Goal: Transaction & Acquisition: Purchase product/service

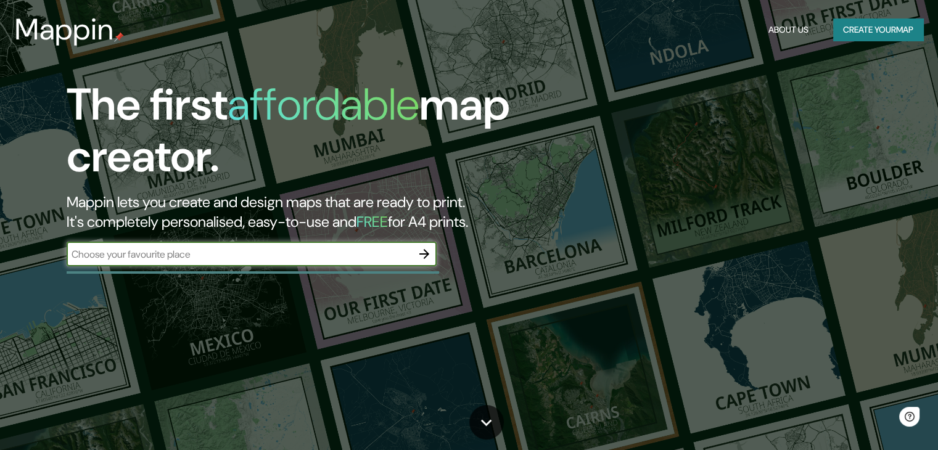
click at [239, 262] on div "​" at bounding box center [252, 254] width 370 height 25
type input "tucuman"
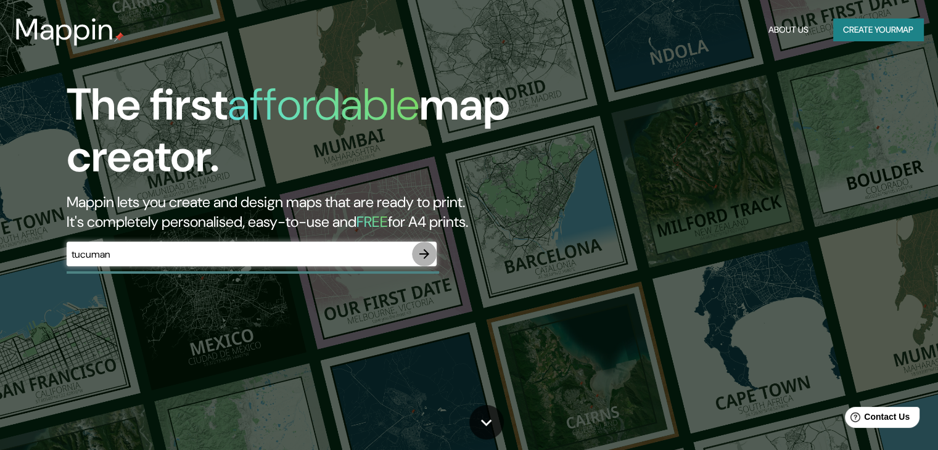
click at [425, 256] on icon "button" at bounding box center [424, 254] width 15 height 15
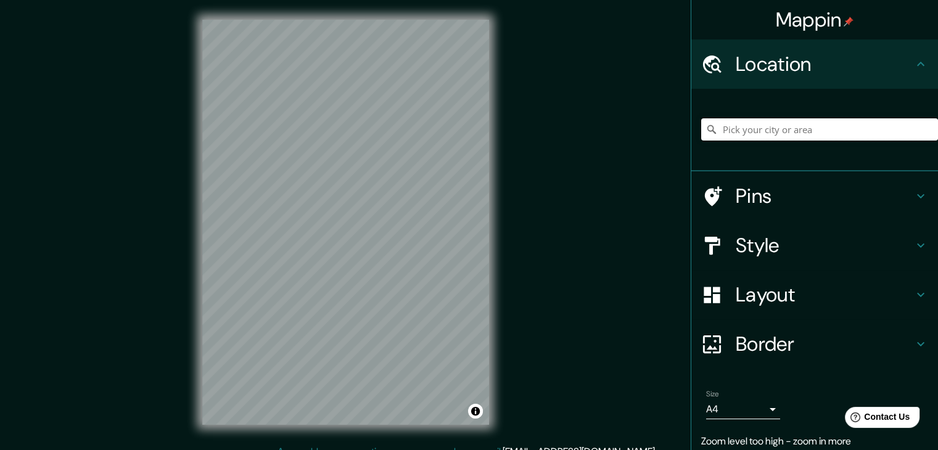
click at [782, 129] on input "Pick your city or area" at bounding box center [820, 129] width 237 height 22
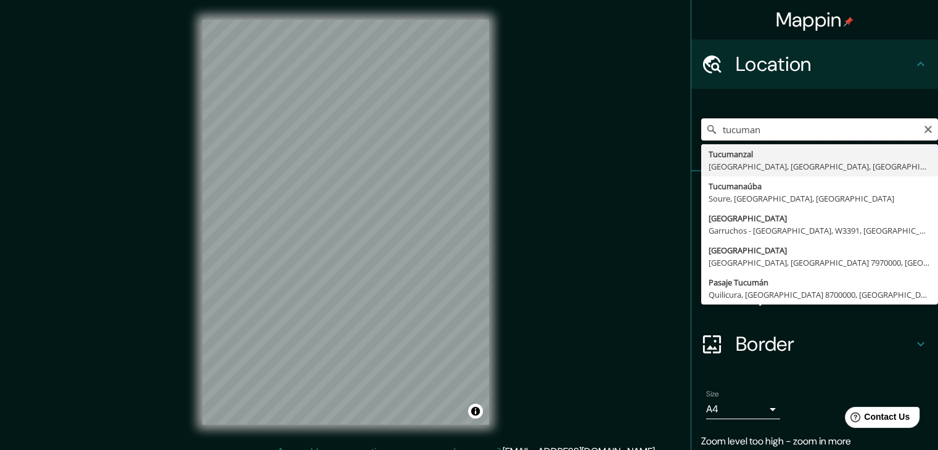
click at [774, 134] on input "tucuman" at bounding box center [820, 129] width 237 height 22
type input "t"
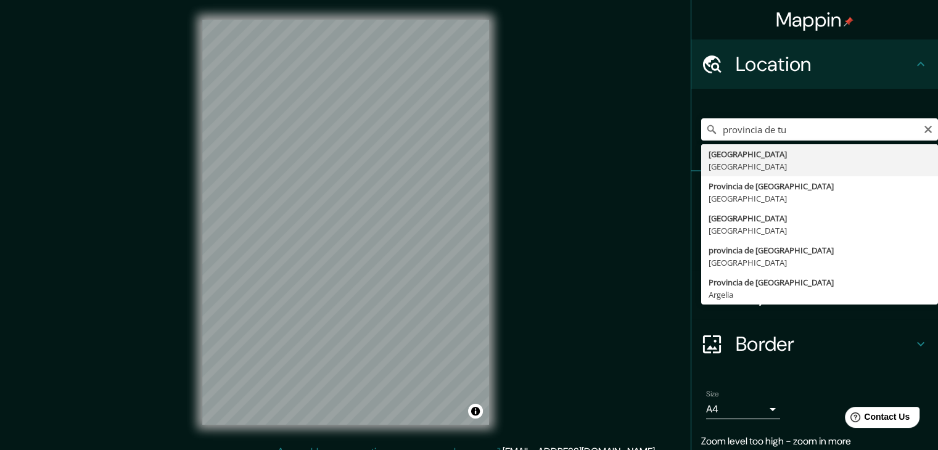
type input "[GEOGRAPHIC_DATA], [GEOGRAPHIC_DATA]"
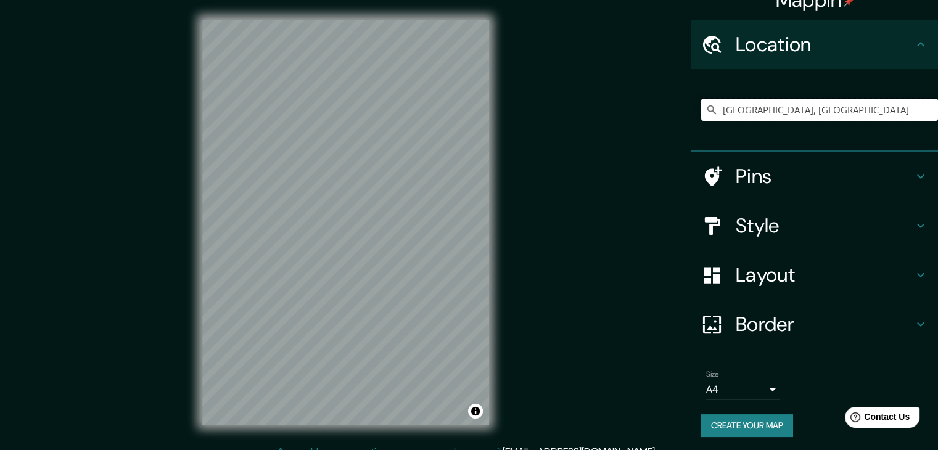
scroll to position [21, 0]
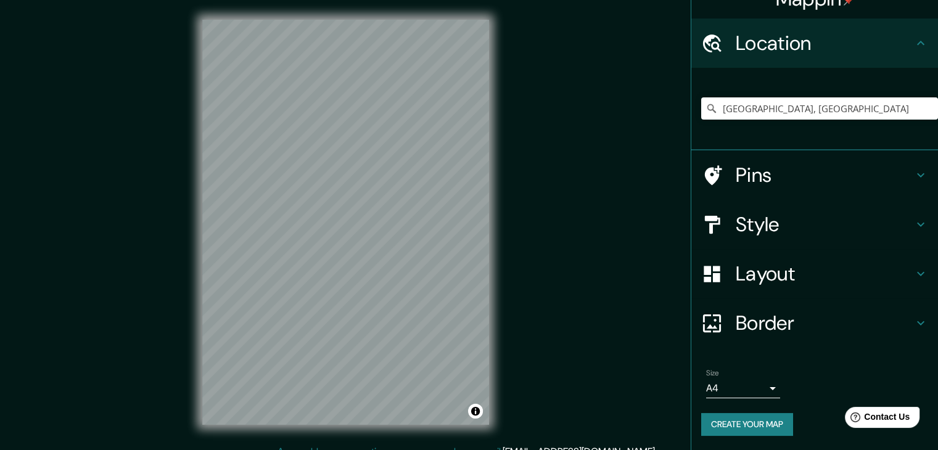
click at [774, 231] on h4 "Style" at bounding box center [825, 224] width 178 height 25
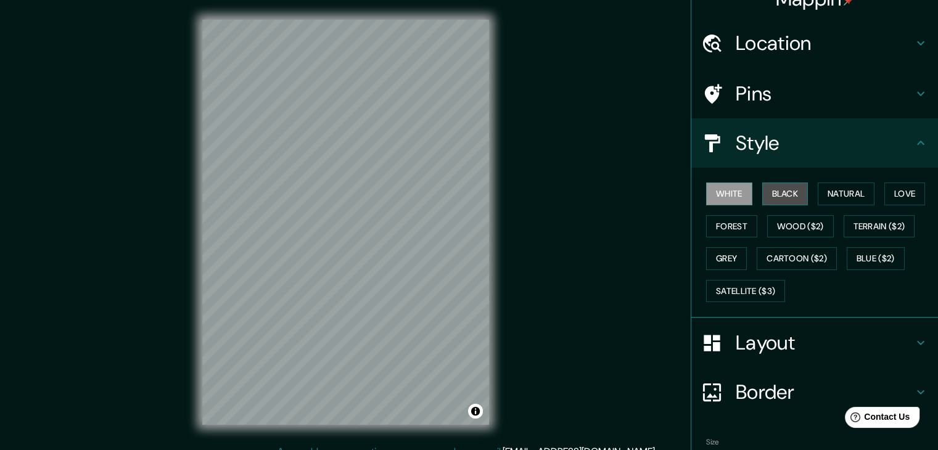
click at [777, 194] on button "Black" at bounding box center [786, 194] width 46 height 23
click at [725, 195] on button "White" at bounding box center [729, 194] width 46 height 23
click at [768, 188] on button "Black" at bounding box center [786, 194] width 46 height 23
click at [724, 255] on button "Grey" at bounding box center [726, 258] width 41 height 23
click at [781, 193] on button "Black" at bounding box center [786, 194] width 46 height 23
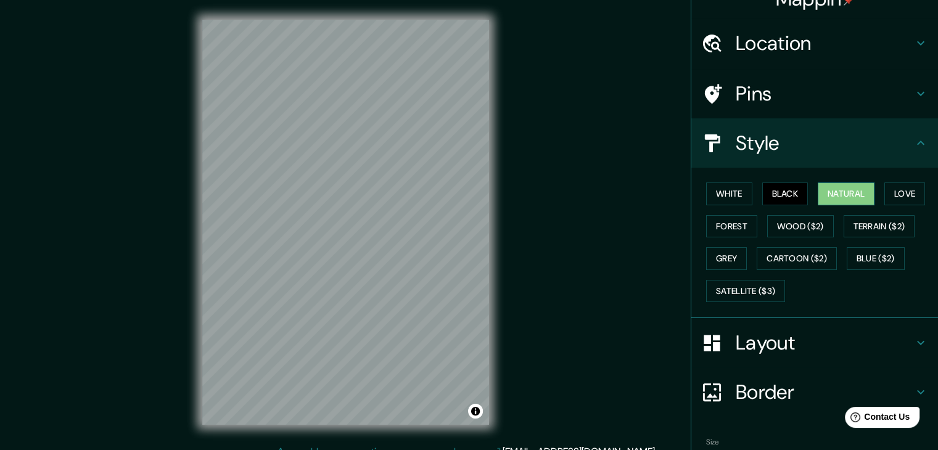
click at [847, 193] on button "Natural" at bounding box center [846, 194] width 57 height 23
click at [895, 194] on button "Love" at bounding box center [905, 194] width 41 height 23
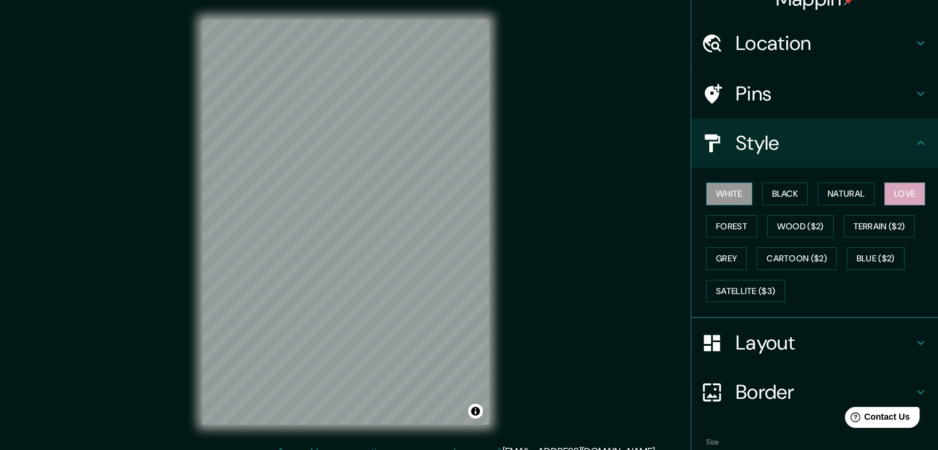
click at [738, 197] on button "White" at bounding box center [729, 194] width 46 height 23
click at [765, 190] on button "Black" at bounding box center [786, 194] width 46 height 23
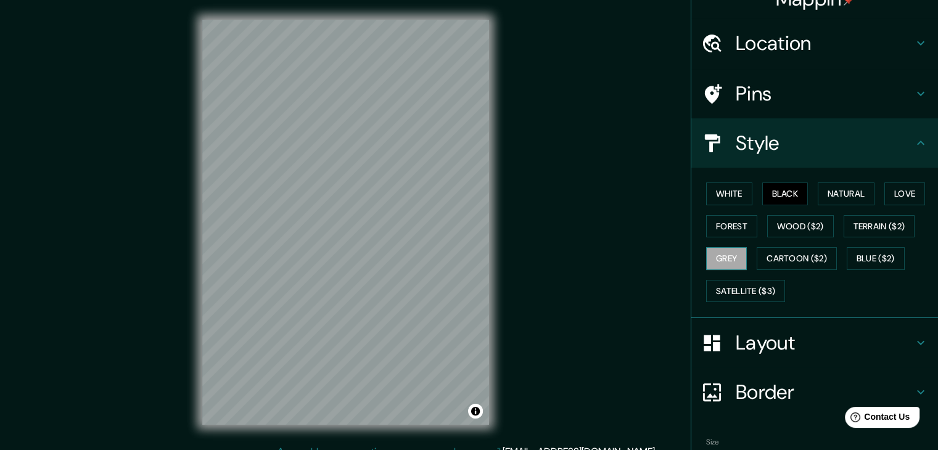
click at [714, 253] on button "Grey" at bounding box center [726, 258] width 41 height 23
click at [790, 138] on h4 "Style" at bounding box center [825, 143] width 178 height 25
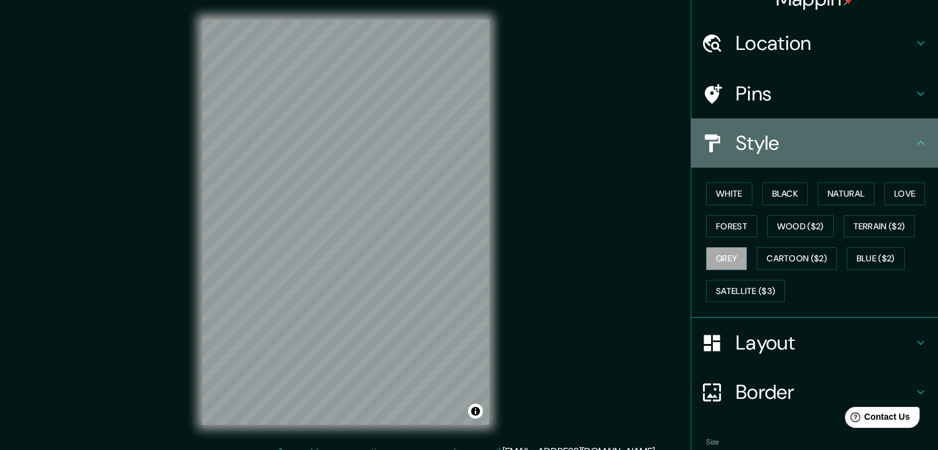
click at [914, 139] on icon at bounding box center [921, 143] width 15 height 15
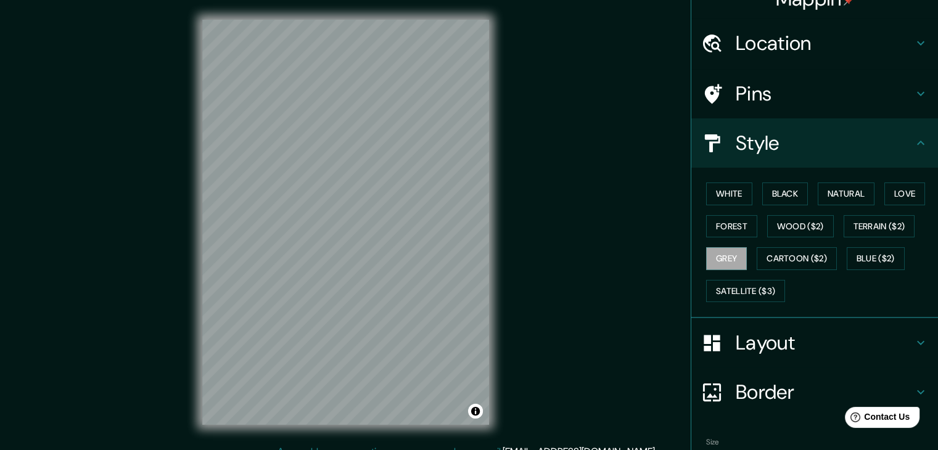
click at [797, 338] on h4 "Layout" at bounding box center [825, 343] width 178 height 25
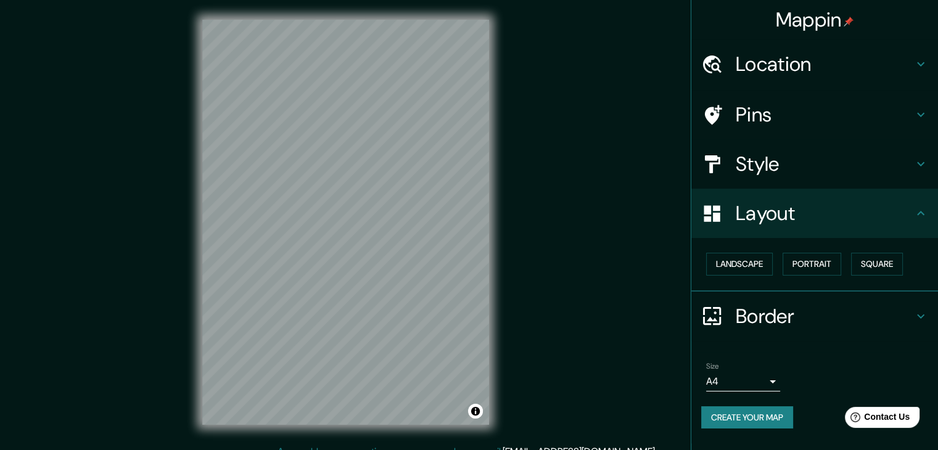
scroll to position [0, 0]
click at [760, 262] on button "Landscape" at bounding box center [739, 264] width 67 height 23
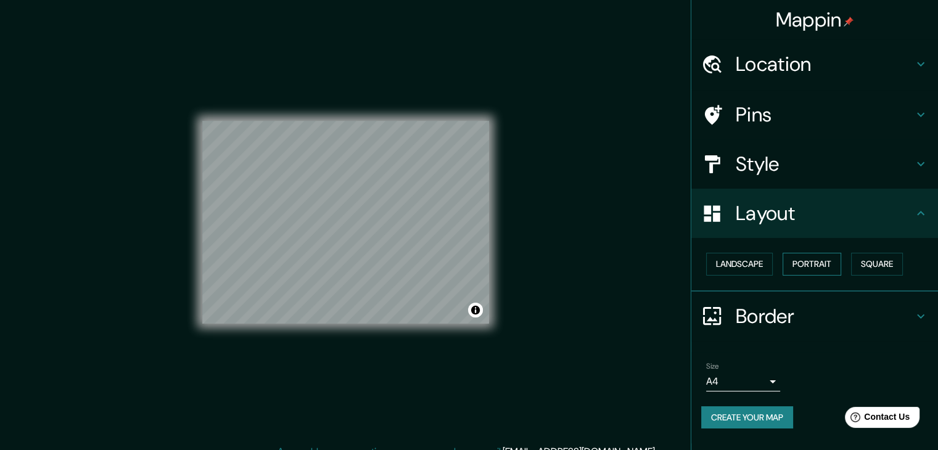
click at [801, 263] on button "Portrait" at bounding box center [812, 264] width 59 height 23
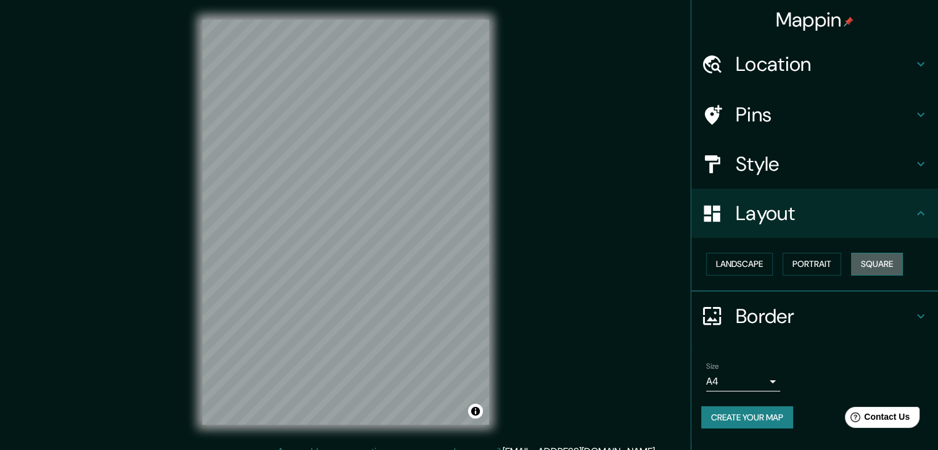
click at [858, 262] on button "Square" at bounding box center [877, 264] width 52 height 23
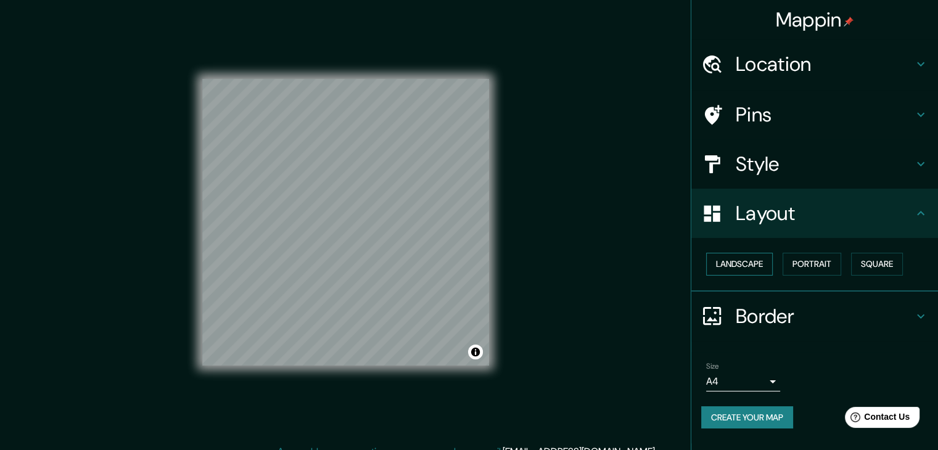
click at [748, 263] on button "Landscape" at bounding box center [739, 264] width 67 height 23
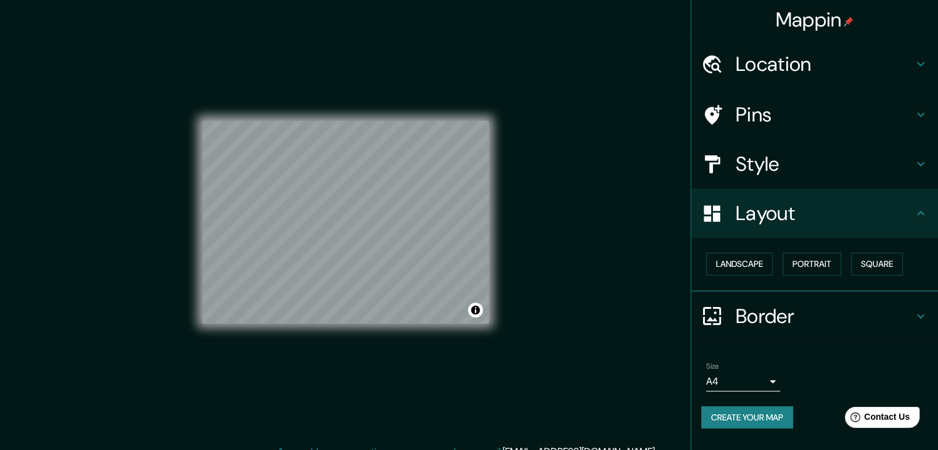
click at [769, 225] on h4 "Layout" at bounding box center [825, 213] width 178 height 25
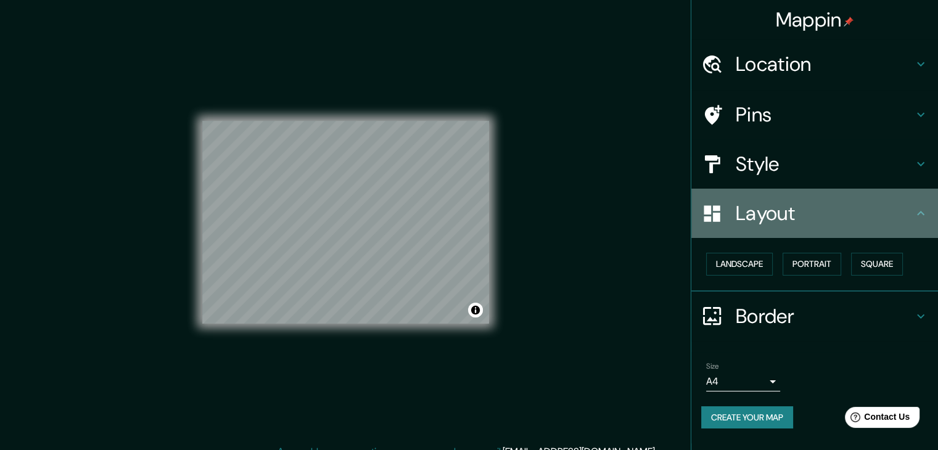
click at [912, 216] on h4 "Layout" at bounding box center [825, 213] width 178 height 25
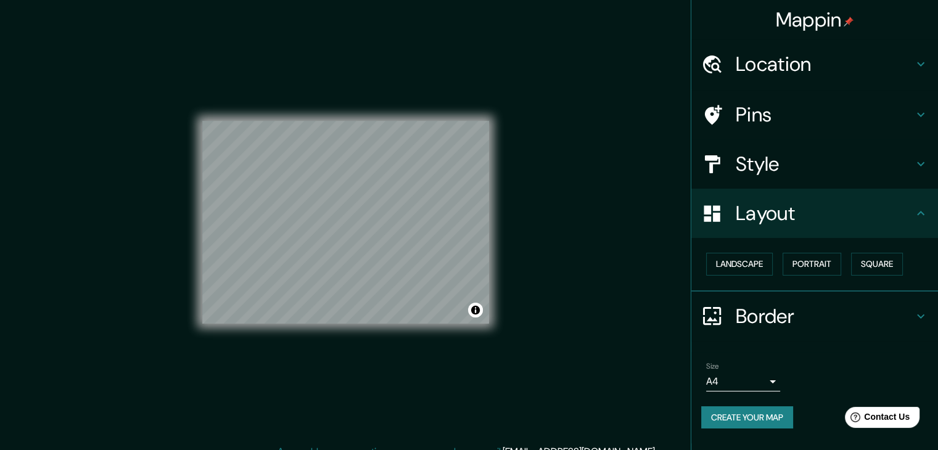
click at [768, 387] on body "Mappin Location Provincia de Tucumán, Argentina Pins Style Layout Landscape Por…" at bounding box center [469, 225] width 938 height 450
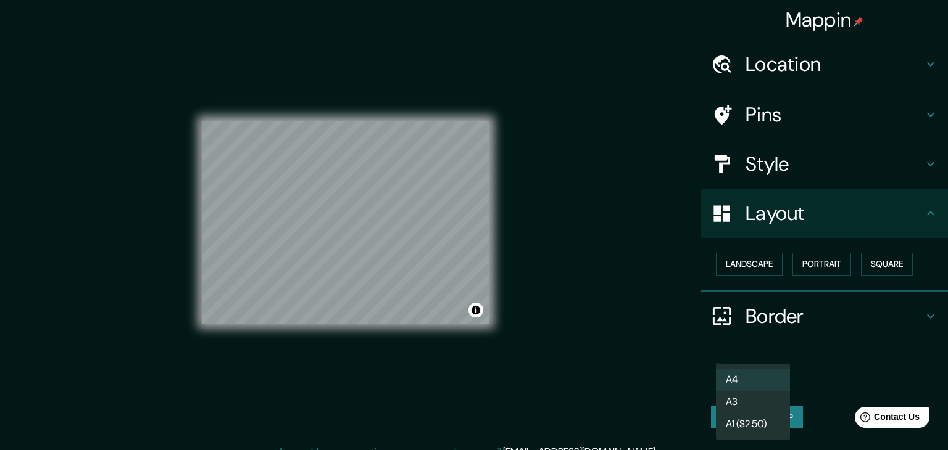
click at [761, 404] on li "A3" at bounding box center [753, 402] width 74 height 22
type input "a4"
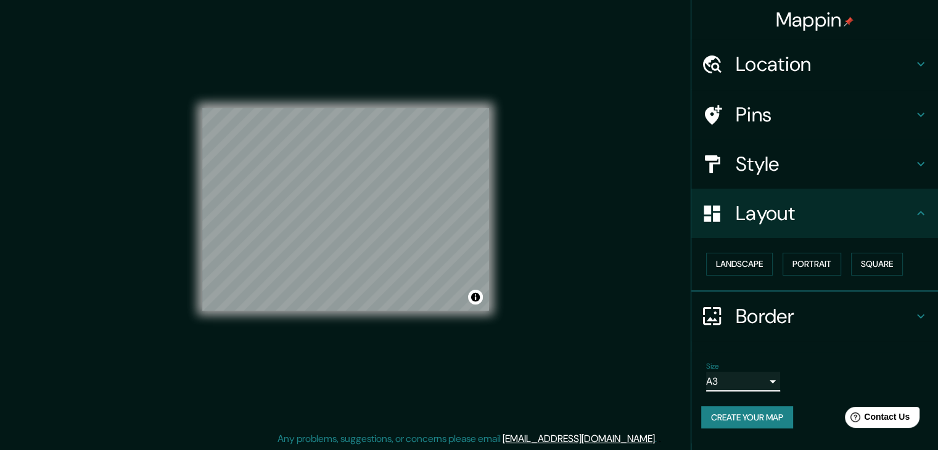
scroll to position [14, 0]
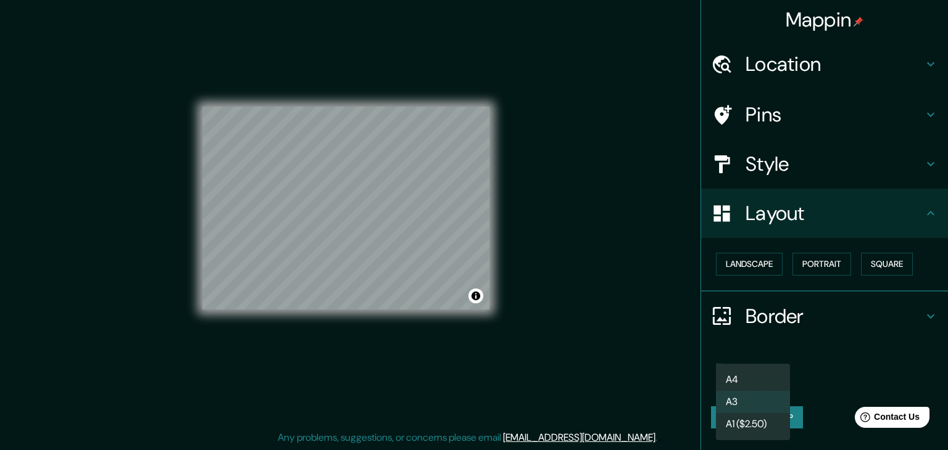
click at [756, 383] on body "Mappin Location Provincia de Tucumán, Argentina Pins Style Layout Landscape Por…" at bounding box center [474, 211] width 948 height 450
click at [761, 407] on li "A3" at bounding box center [753, 402] width 74 height 22
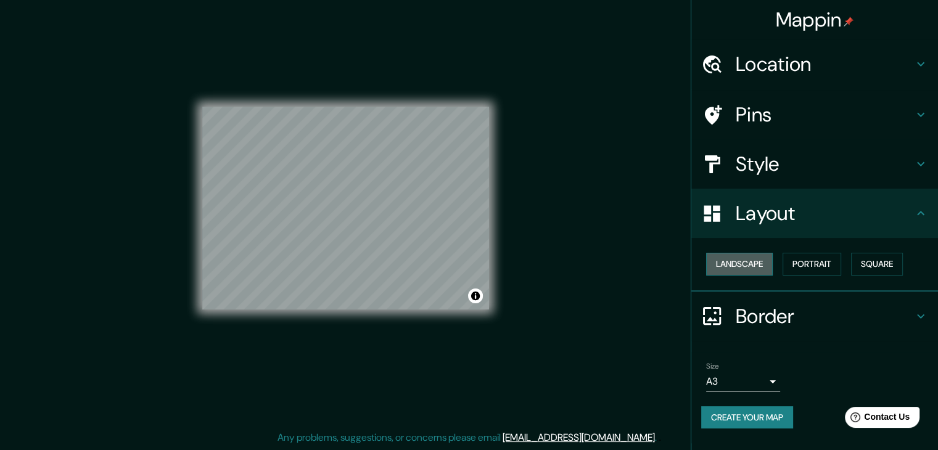
click at [756, 269] on button "Landscape" at bounding box center [739, 264] width 67 height 23
click at [811, 263] on button "Portrait" at bounding box center [812, 264] width 59 height 23
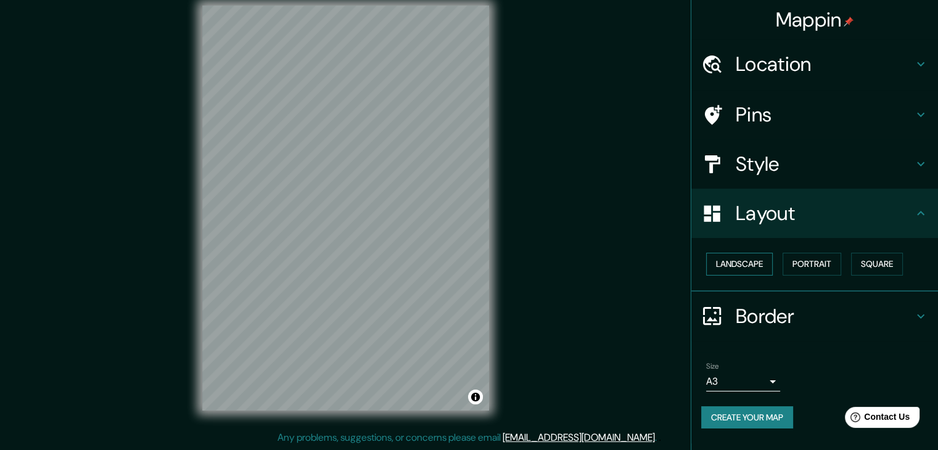
click at [757, 266] on button "Landscape" at bounding box center [739, 264] width 67 height 23
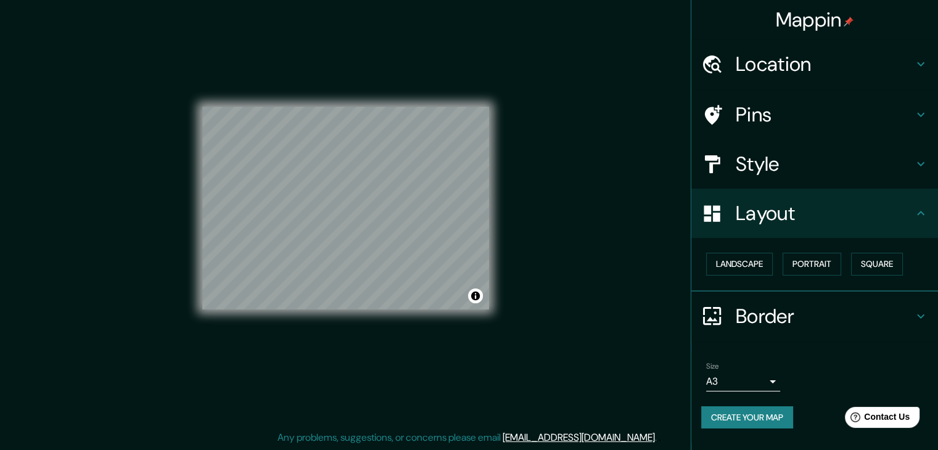
click at [770, 415] on button "Create your map" at bounding box center [748, 418] width 92 height 23
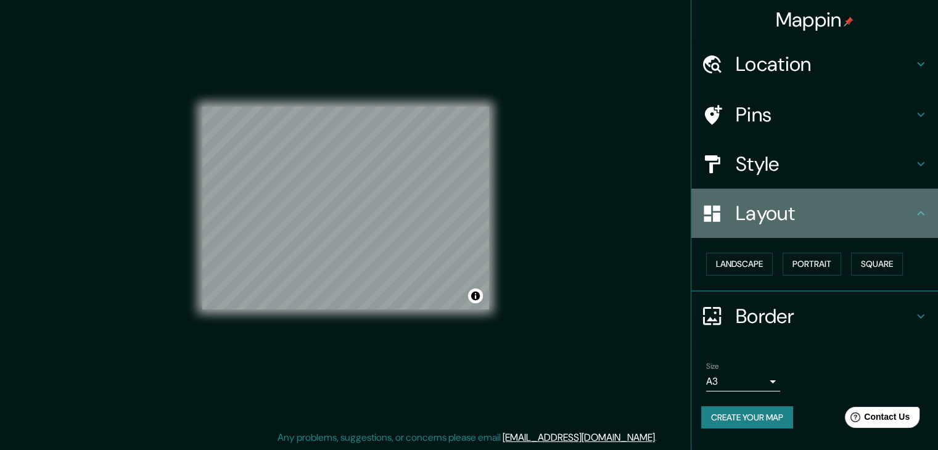
click at [926, 220] on icon at bounding box center [921, 213] width 15 height 15
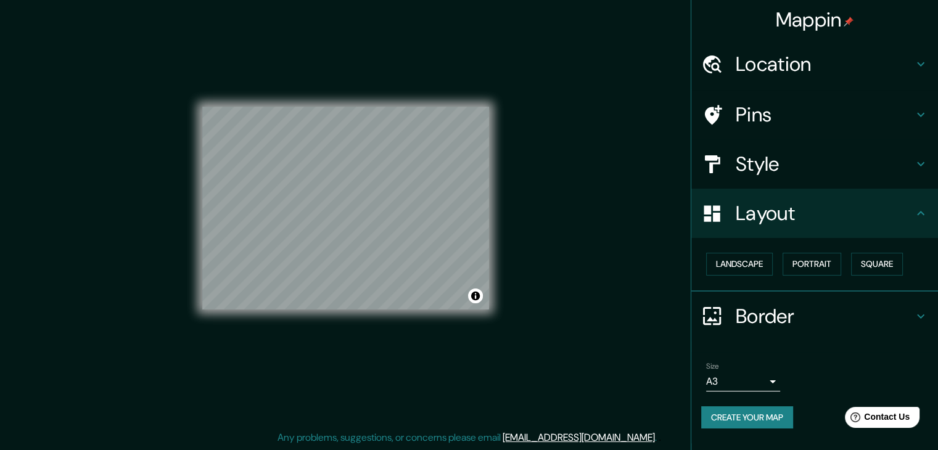
click at [847, 329] on div "Border" at bounding box center [815, 316] width 247 height 49
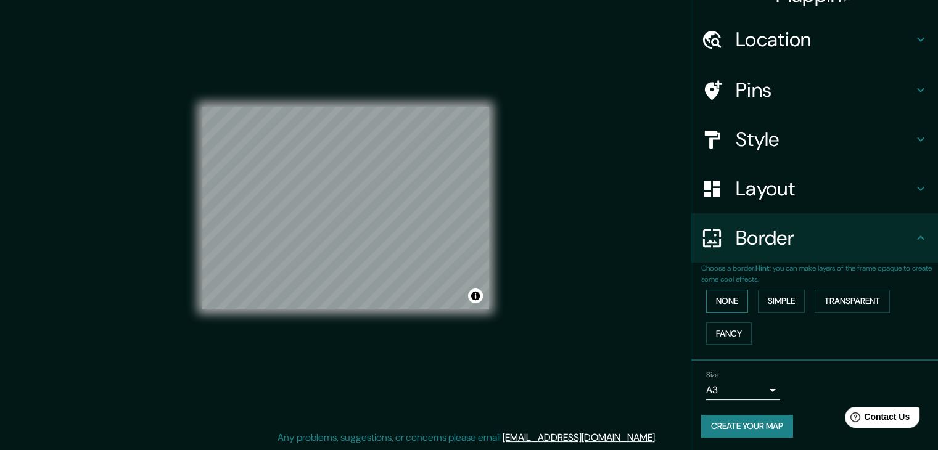
scroll to position [26, 0]
click at [734, 298] on button "None" at bounding box center [727, 300] width 42 height 23
click at [773, 302] on button "Simple" at bounding box center [781, 300] width 47 height 23
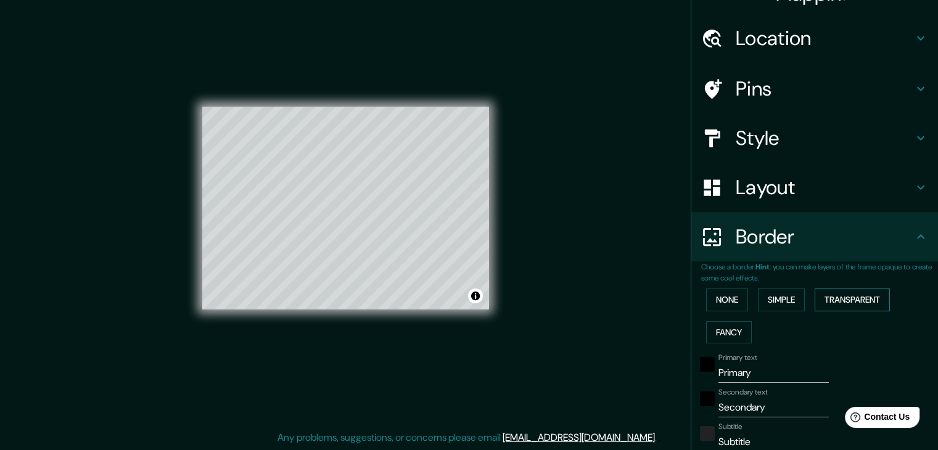
click at [843, 297] on button "Transparent" at bounding box center [852, 300] width 75 height 23
click at [727, 336] on button "Fancy" at bounding box center [729, 332] width 46 height 23
click at [726, 302] on button "None" at bounding box center [727, 300] width 42 height 23
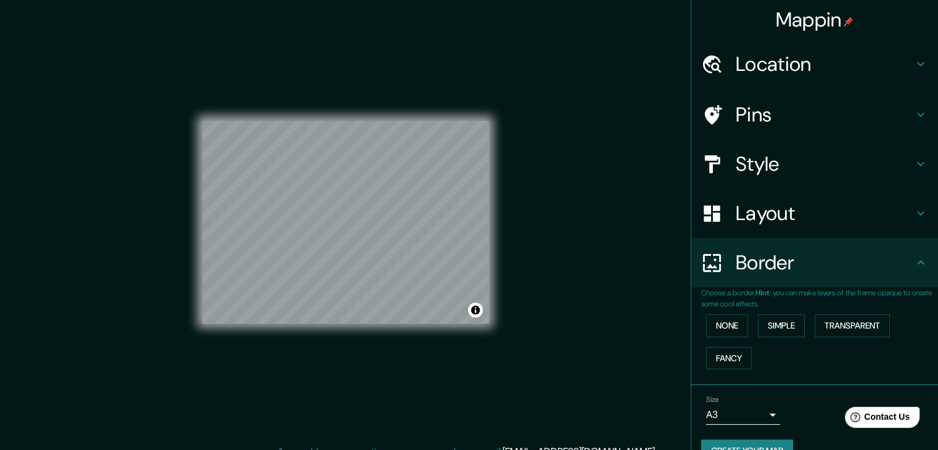
scroll to position [0, 0]
click at [805, 75] on h4 "Location" at bounding box center [825, 64] width 178 height 25
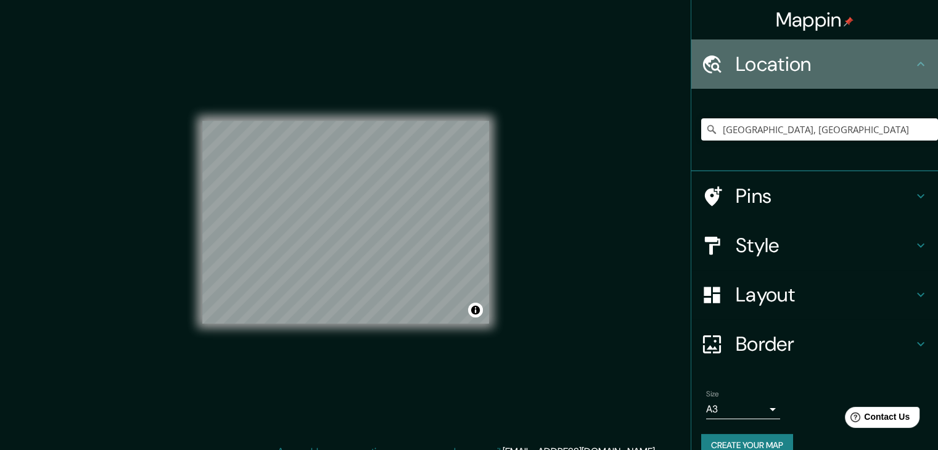
drag, startPoint x: 805, startPoint y: 64, endPoint x: 831, endPoint y: 102, distance: 46.2
click at [805, 65] on h4 "Location" at bounding box center [825, 64] width 178 height 25
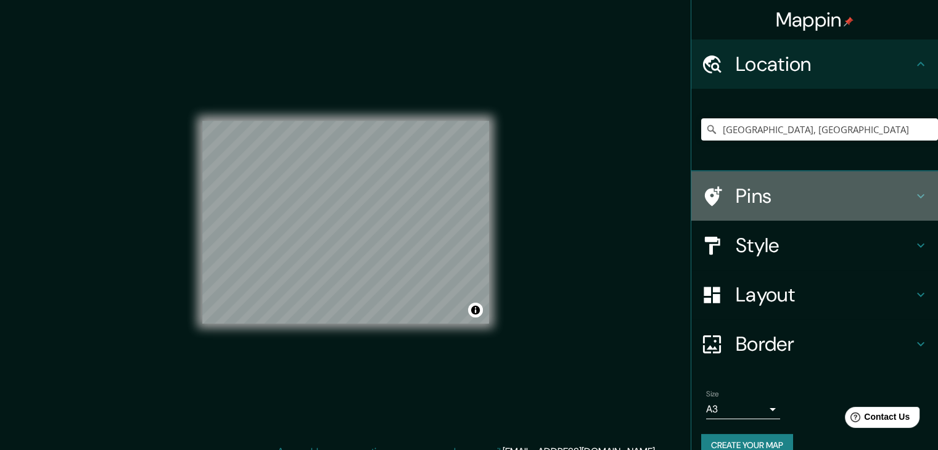
click at [795, 203] on h4 "Pins" at bounding box center [825, 196] width 178 height 25
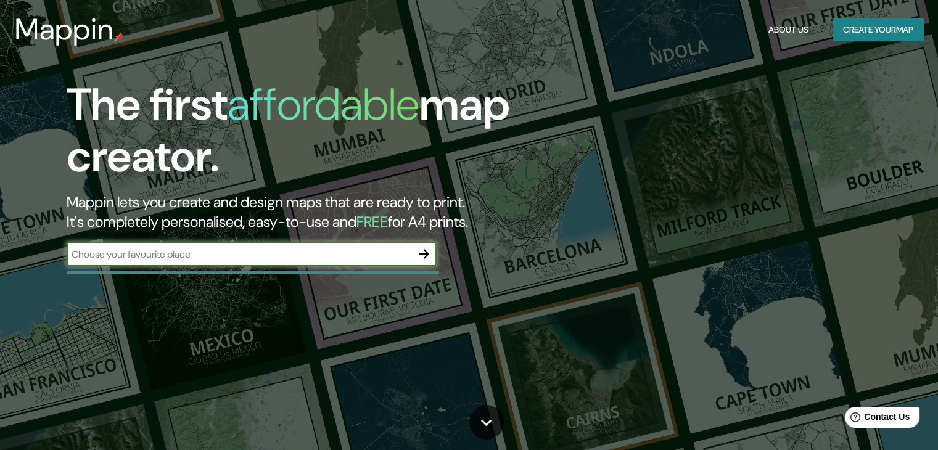
click at [325, 259] on input "text" at bounding box center [240, 254] width 346 height 14
type input "tucuman"
click at [418, 253] on icon "button" at bounding box center [424, 254] width 15 height 15
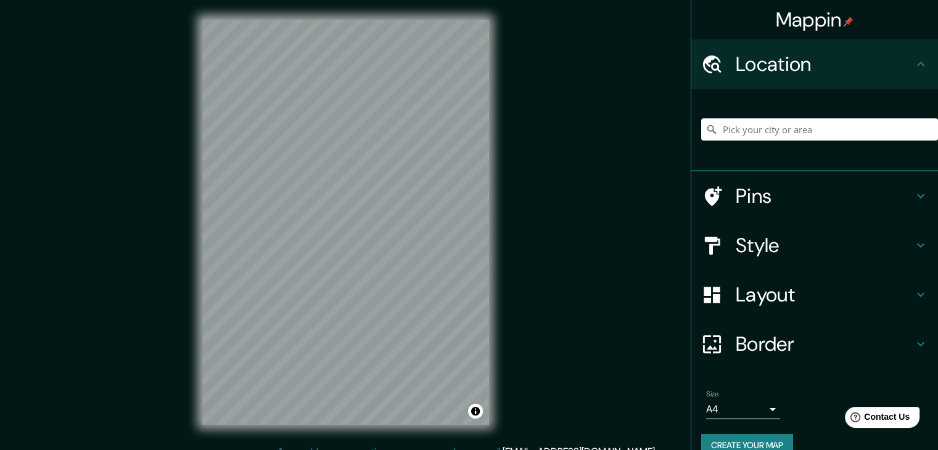
click at [785, 135] on input "Pick your city or area" at bounding box center [820, 129] width 237 height 22
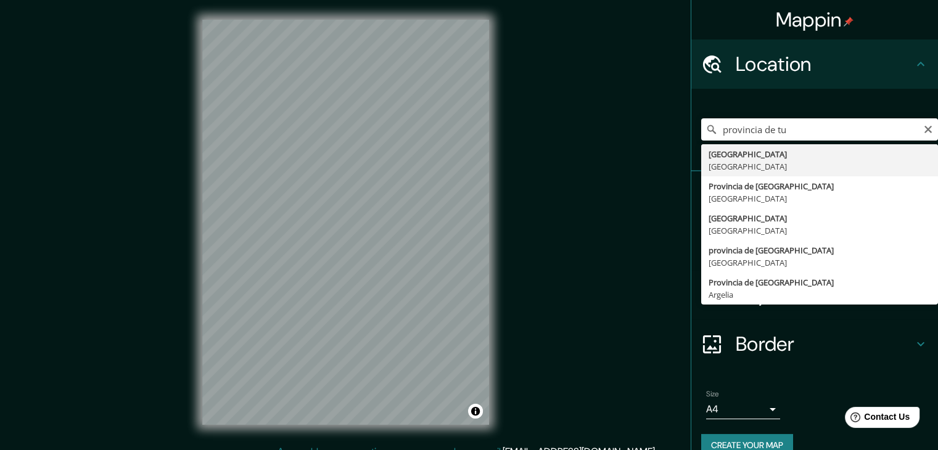
type input "[GEOGRAPHIC_DATA], [GEOGRAPHIC_DATA]"
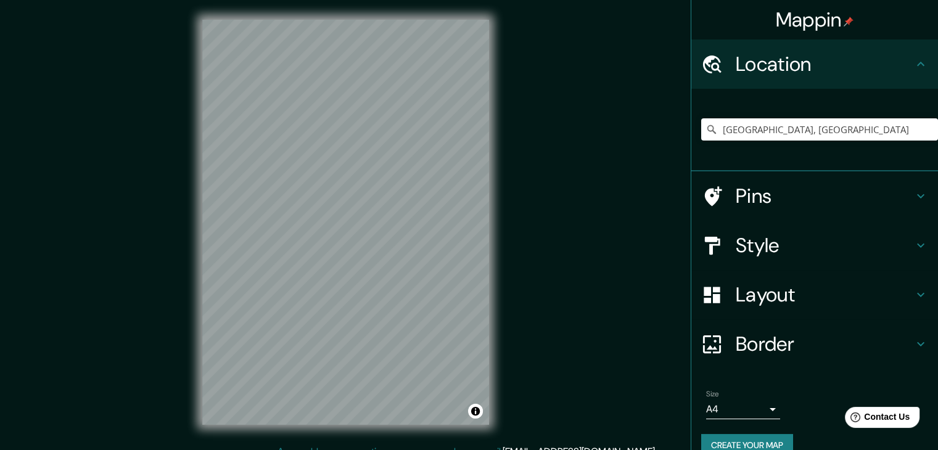
click at [918, 64] on icon at bounding box center [921, 64] width 7 height 4
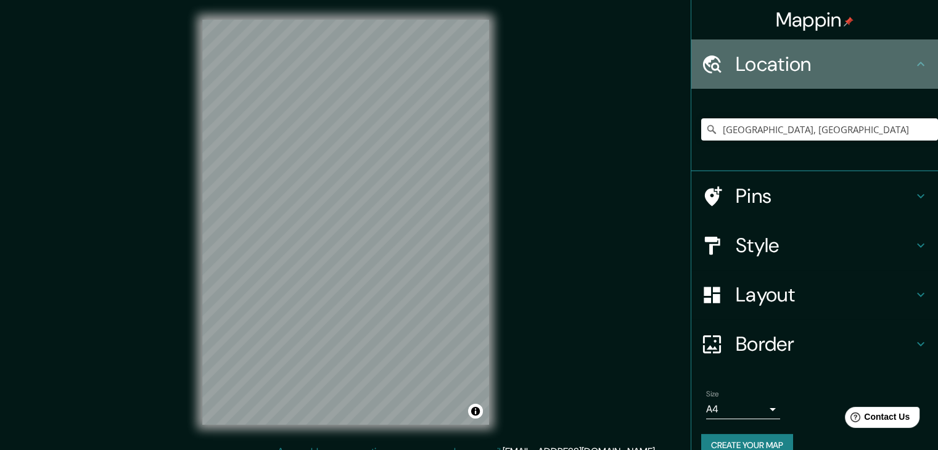
click at [776, 73] on h4 "Location" at bounding box center [825, 64] width 178 height 25
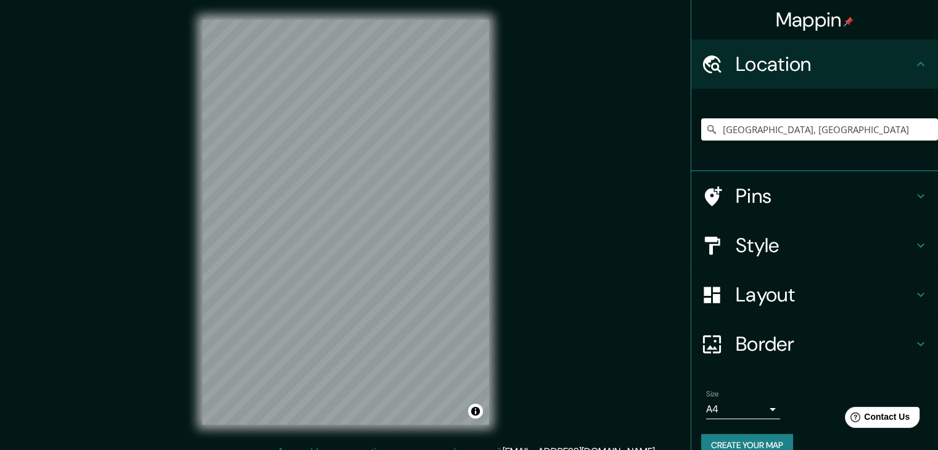
click at [789, 193] on h4 "Pins" at bounding box center [825, 196] width 178 height 25
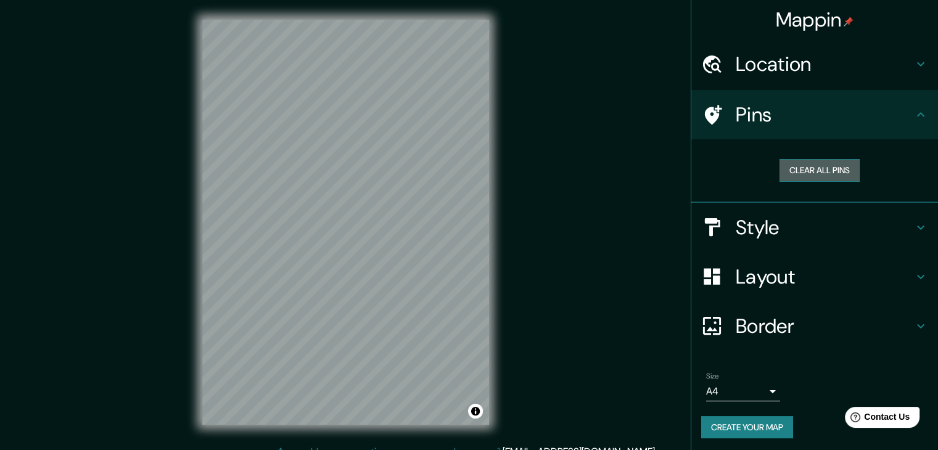
click at [814, 171] on button "Clear all pins" at bounding box center [820, 170] width 80 height 23
click at [806, 240] on div "Style" at bounding box center [815, 227] width 247 height 49
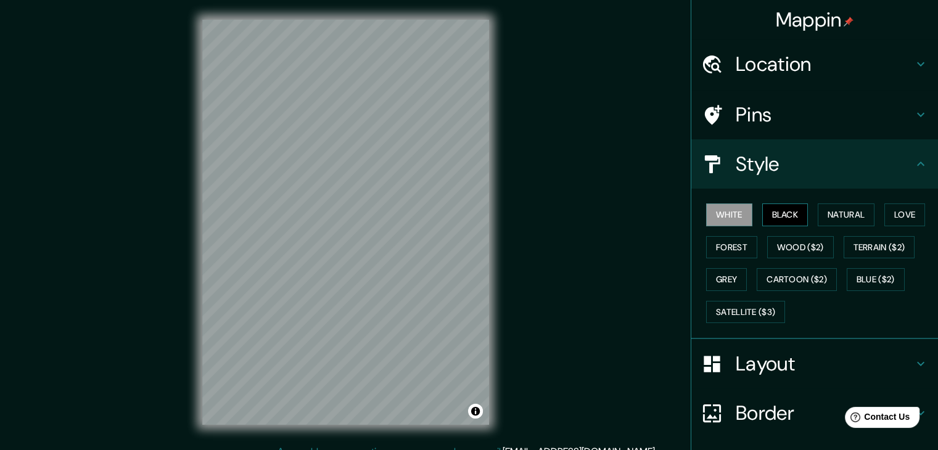
click at [777, 211] on button "Black" at bounding box center [786, 215] width 46 height 23
click at [829, 180] on div "Style" at bounding box center [815, 163] width 247 height 49
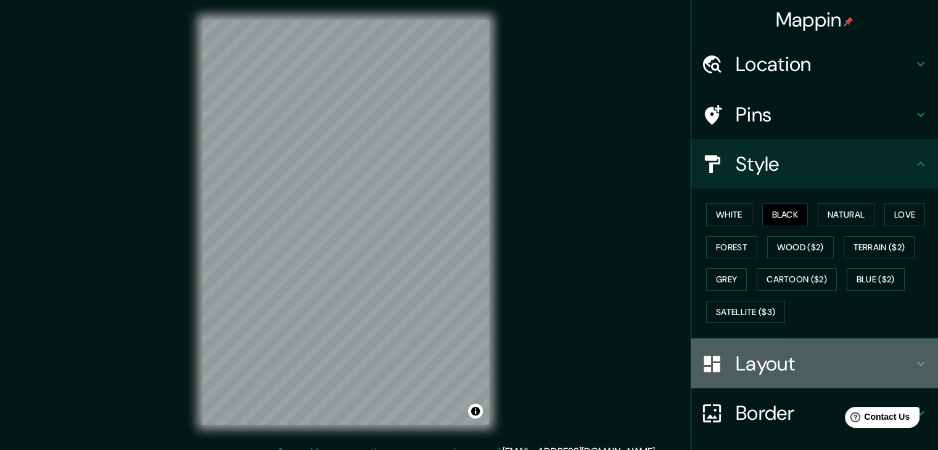
click at [764, 358] on h4 "Layout" at bounding box center [825, 364] width 178 height 25
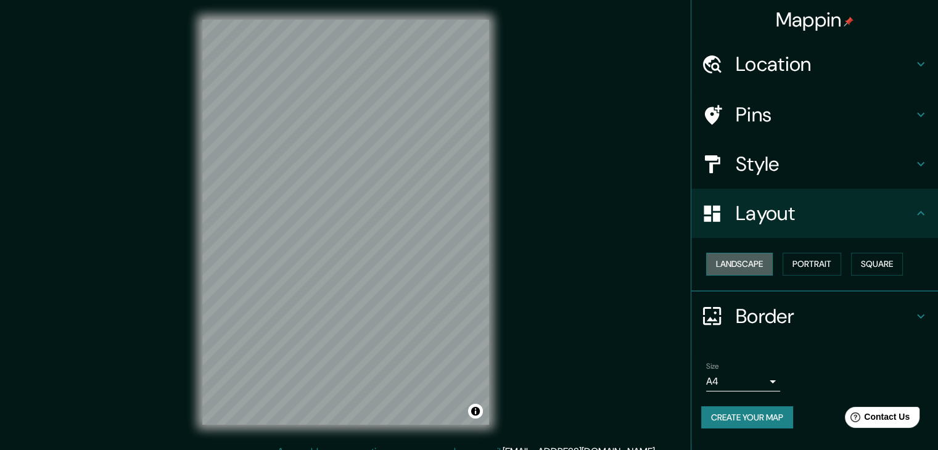
click at [747, 267] on button "Landscape" at bounding box center [739, 264] width 67 height 23
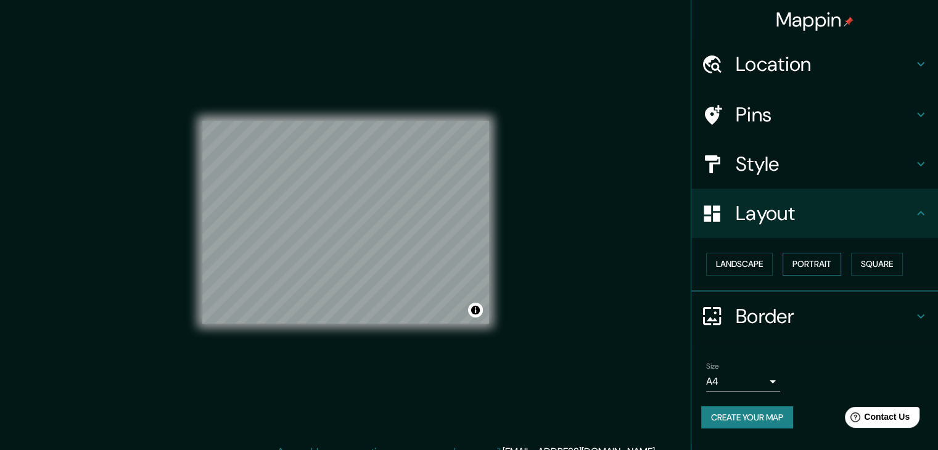
click at [836, 260] on button "Portrait" at bounding box center [812, 264] width 59 height 23
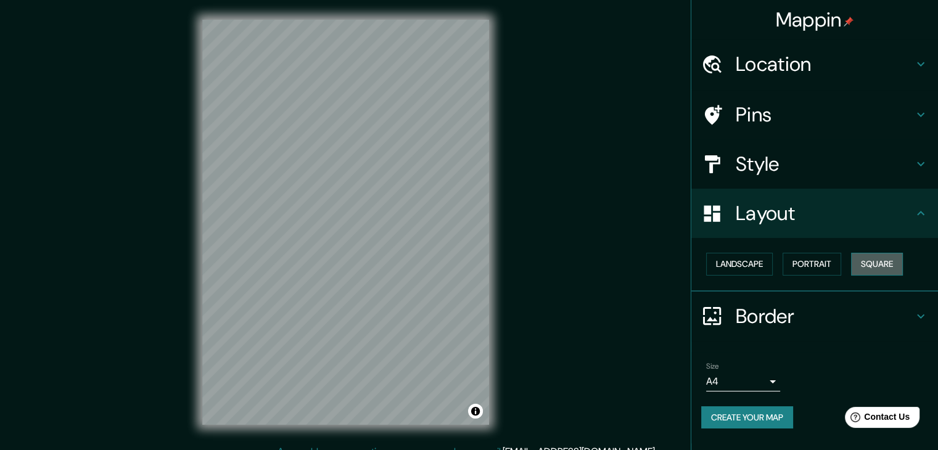
click at [880, 261] on button "Square" at bounding box center [877, 264] width 52 height 23
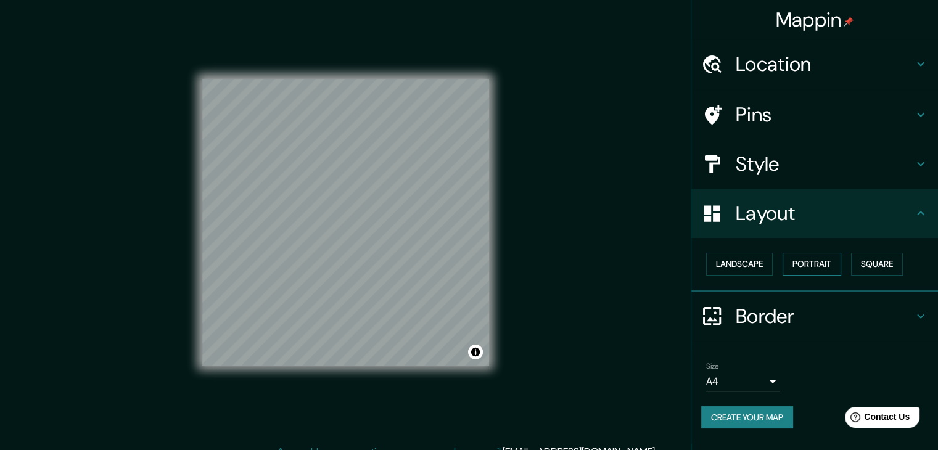
click at [825, 259] on button "Portrait" at bounding box center [812, 264] width 59 height 23
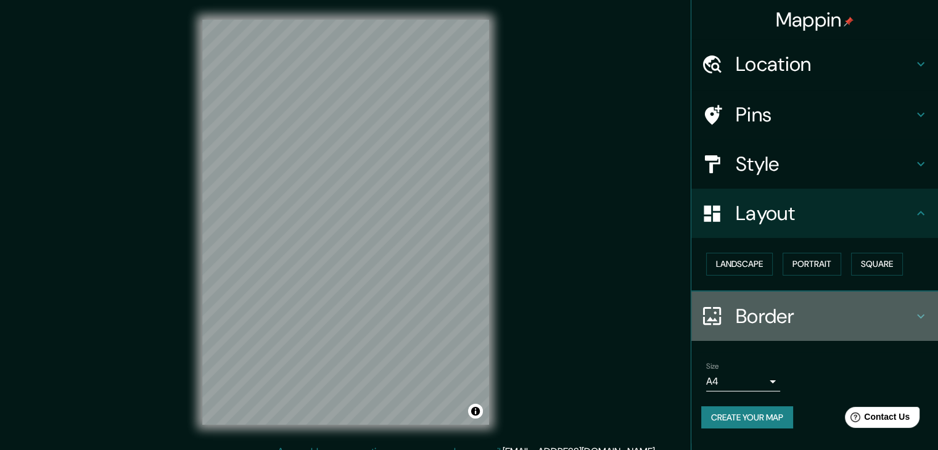
click at [758, 309] on h4 "Border" at bounding box center [825, 316] width 178 height 25
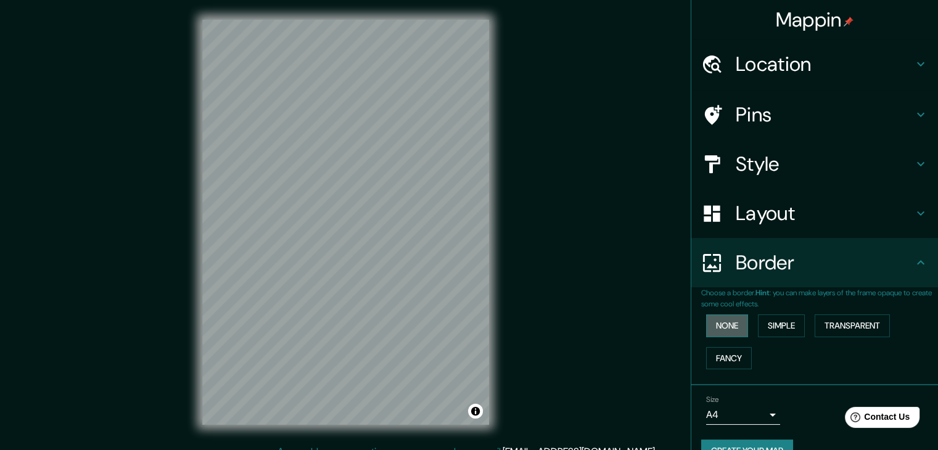
click at [706, 322] on button "None" at bounding box center [727, 326] width 42 height 23
click at [758, 321] on button "Simple" at bounding box center [781, 326] width 47 height 23
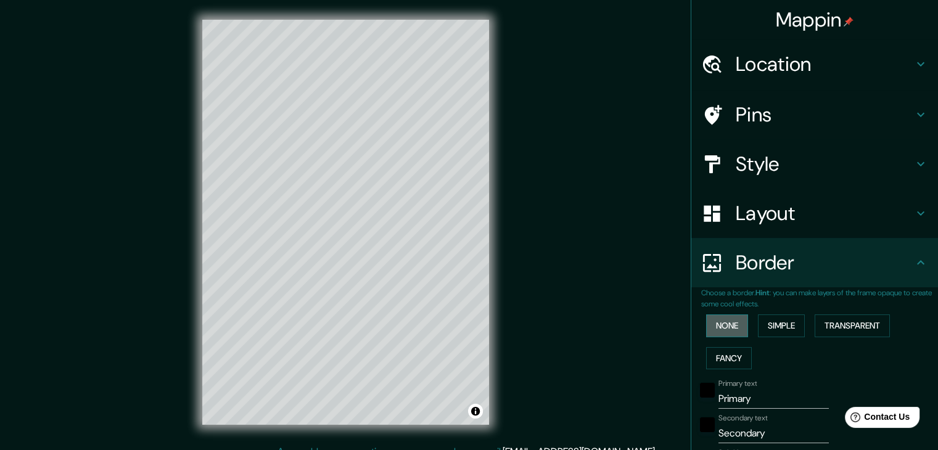
click at [717, 315] on button "None" at bounding box center [727, 326] width 42 height 23
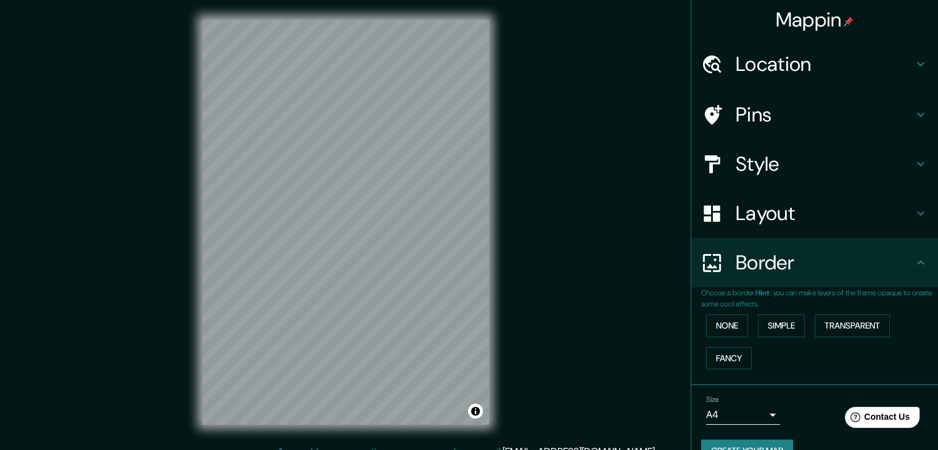
click at [752, 282] on div "Border" at bounding box center [815, 262] width 247 height 49
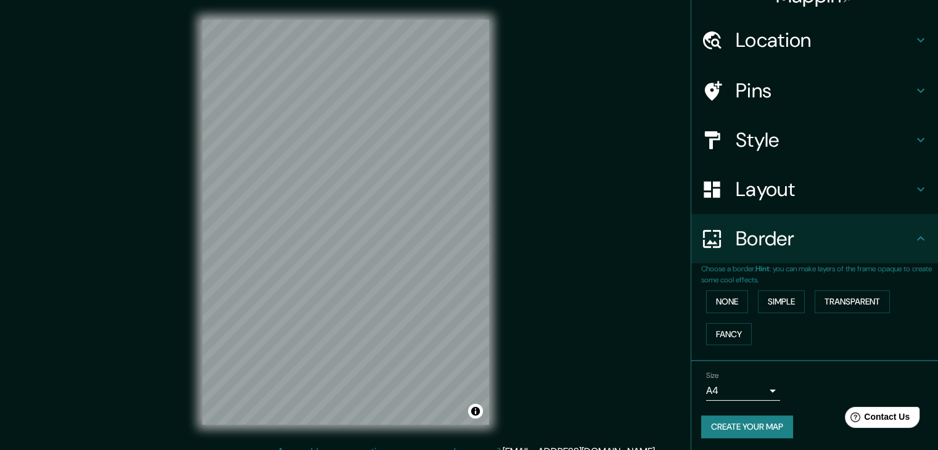
scroll to position [26, 0]
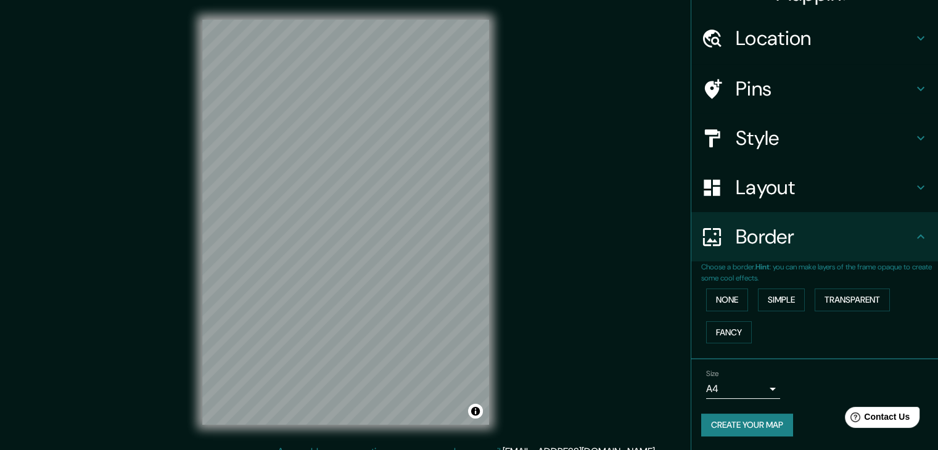
click at [740, 392] on body "Mappin Location [GEOGRAPHIC_DATA], [GEOGRAPHIC_DATA] Pins Style Layout Border C…" at bounding box center [469, 225] width 938 height 450
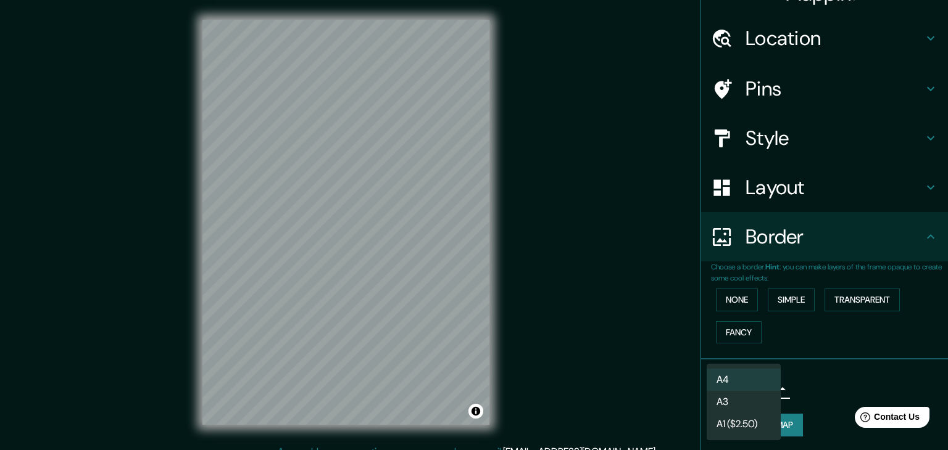
click at [738, 397] on li "A3" at bounding box center [743, 402] width 74 height 22
type input "a4"
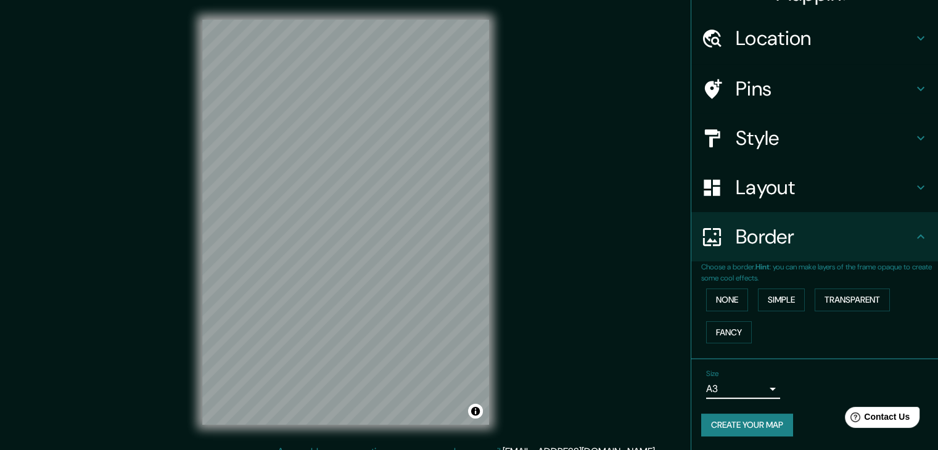
click at [745, 416] on button "Create your map" at bounding box center [748, 425] width 92 height 23
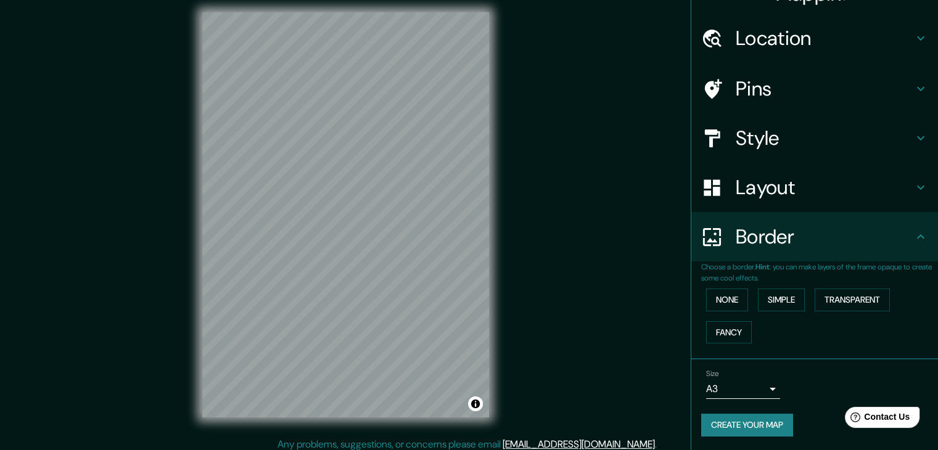
scroll to position [0, 0]
